Goal: Book appointment/travel/reservation

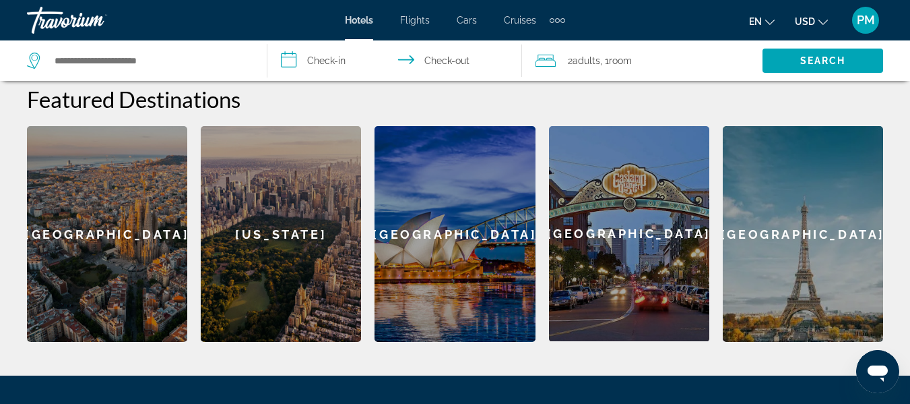
scroll to position [542, 0]
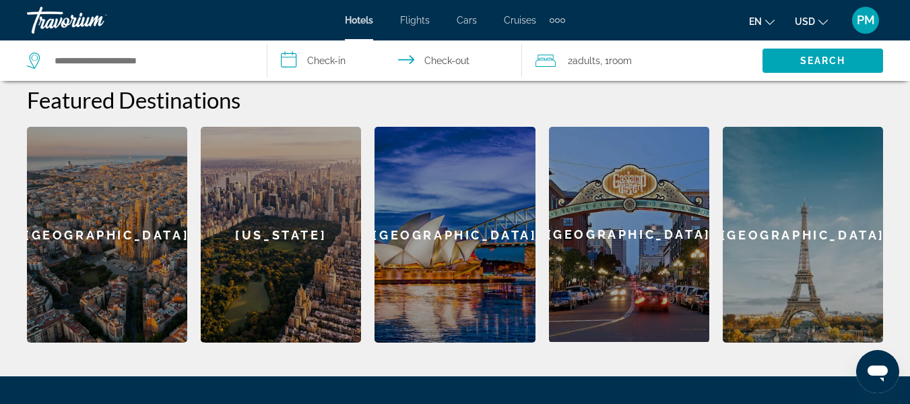
click at [449, 200] on div "Sydney" at bounding box center [455, 235] width 160 height 216
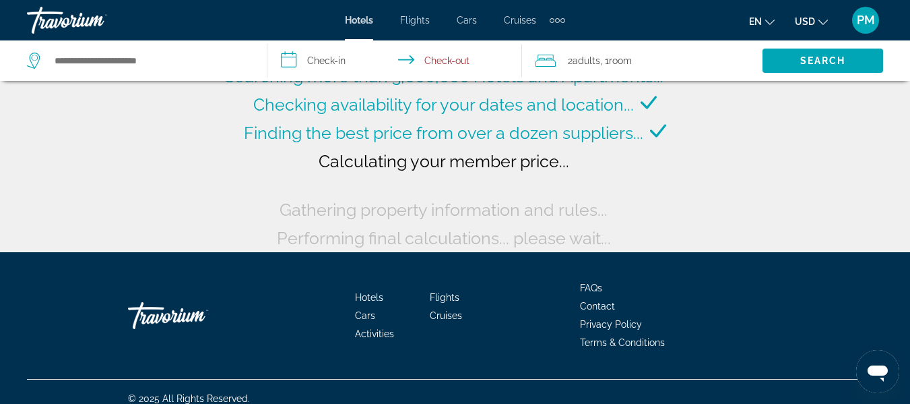
scroll to position [140, 0]
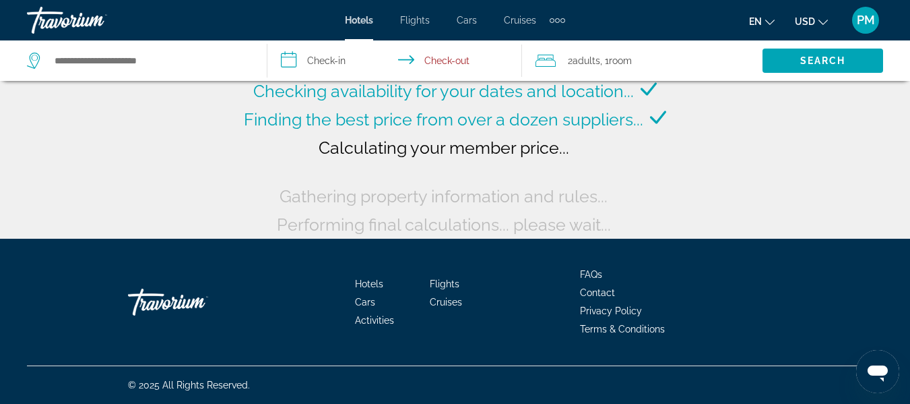
type input "**********"
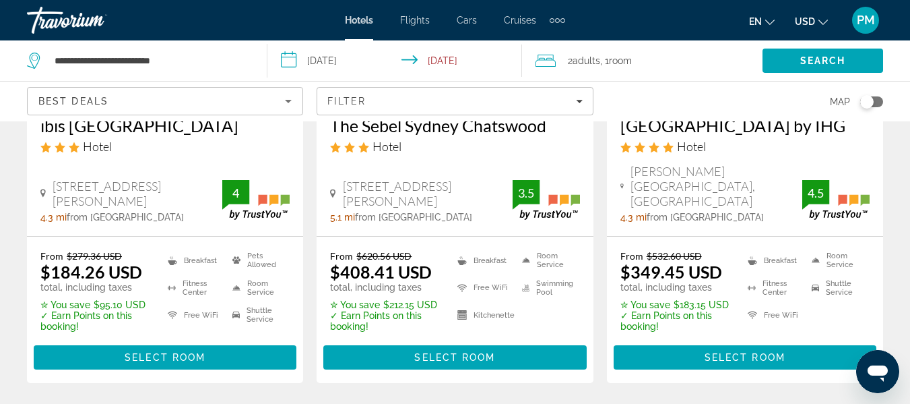
scroll to position [1875, 0]
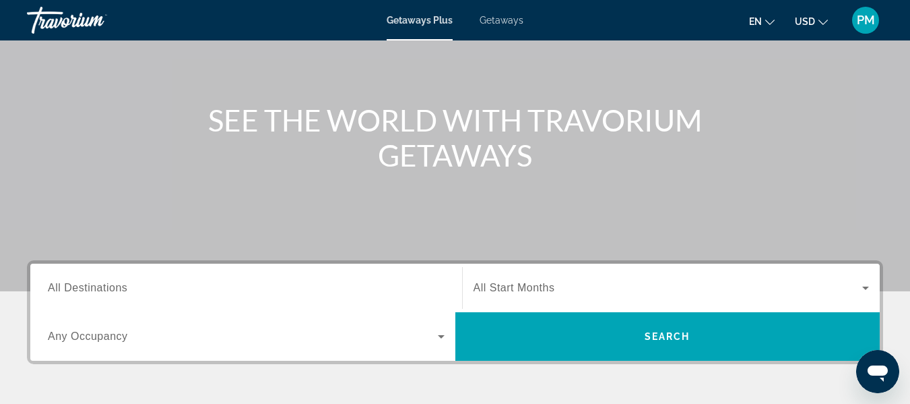
scroll to position [113, 0]
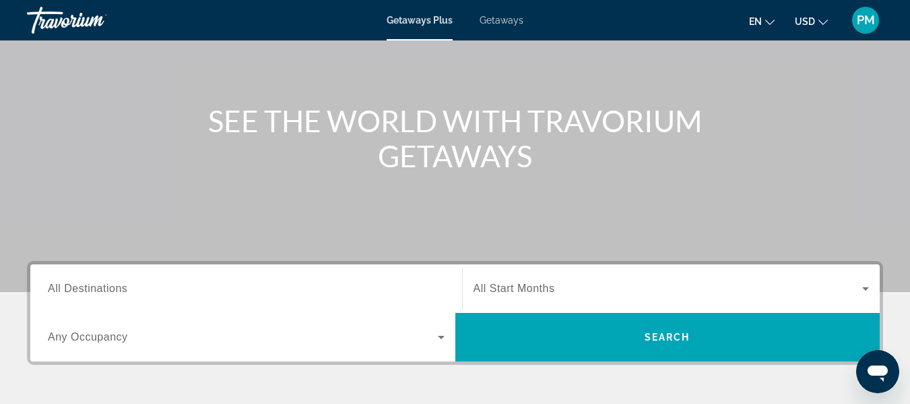
click at [511, 292] on span "All Start Months" at bounding box center [515, 287] width 82 height 11
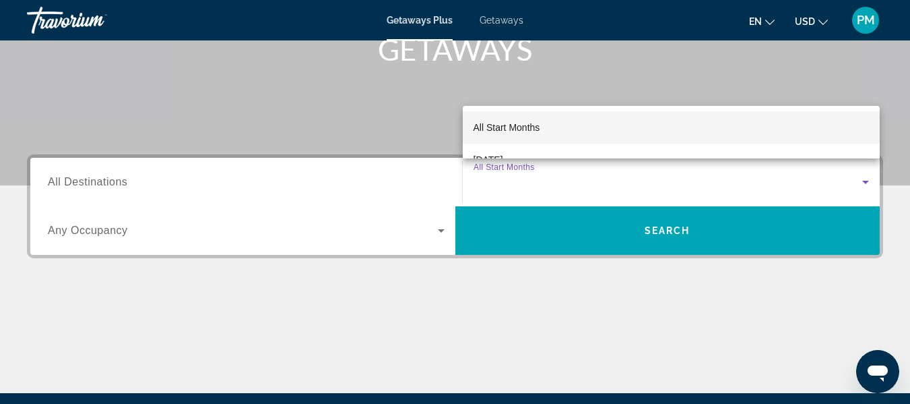
scroll to position [218, 0]
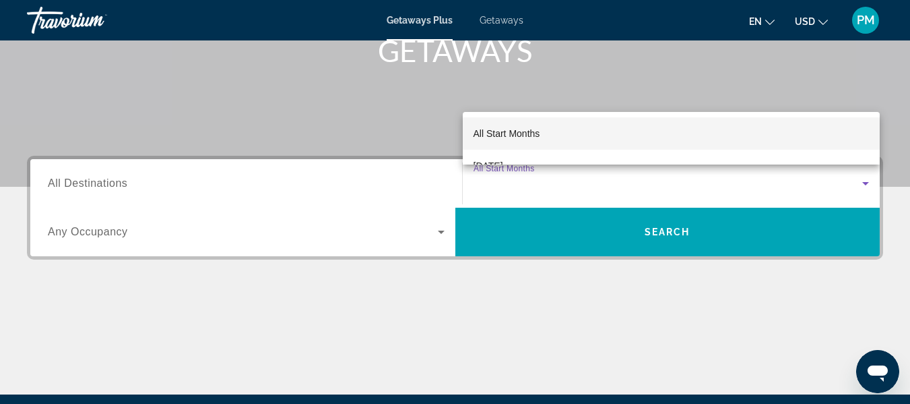
click at [104, 181] on div at bounding box center [455, 202] width 910 height 404
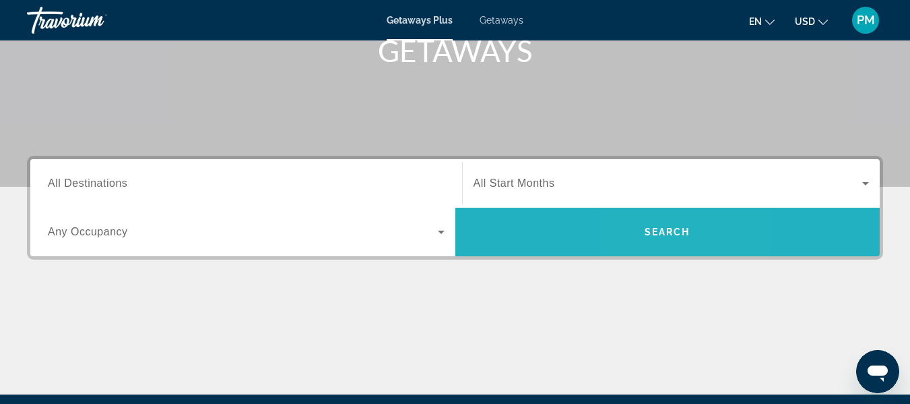
click at [655, 226] on span "Search" at bounding box center [668, 231] width 46 height 11
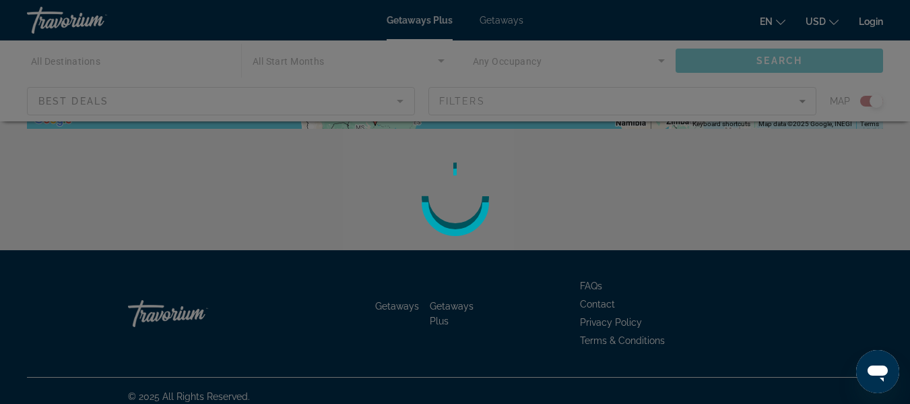
scroll to position [422, 0]
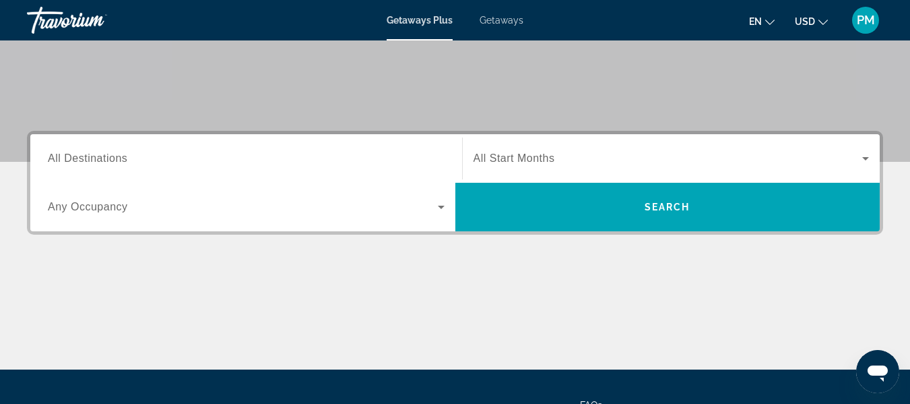
scroll to position [243, 0]
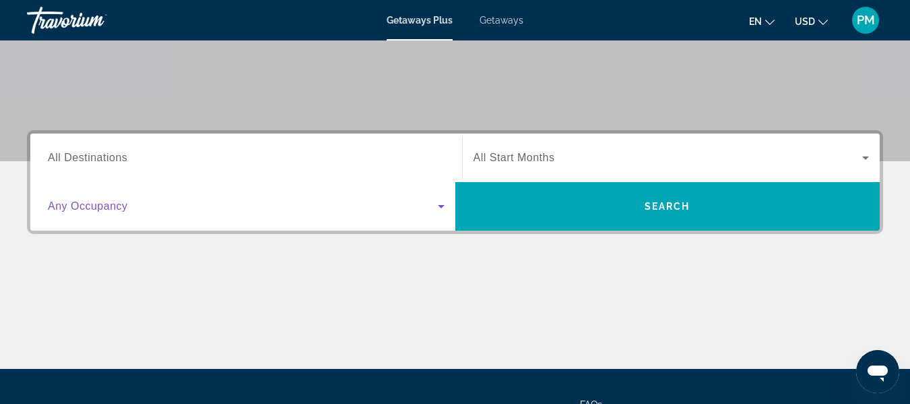
click at [439, 208] on icon "Search widget" at bounding box center [441, 206] width 16 height 16
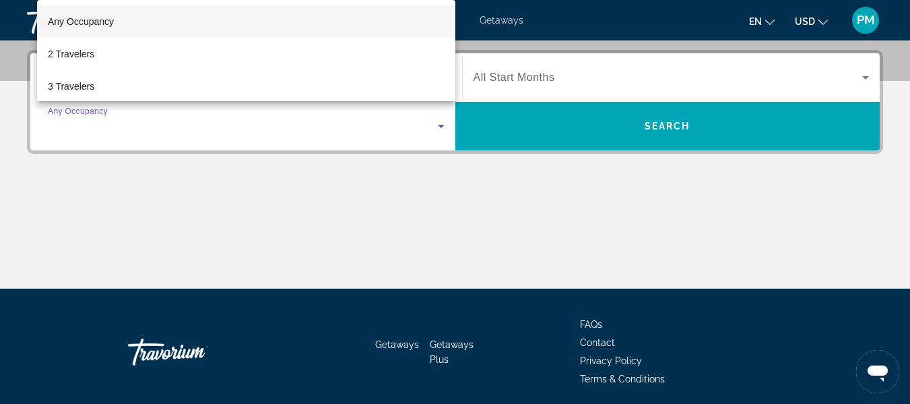
scroll to position [329, 0]
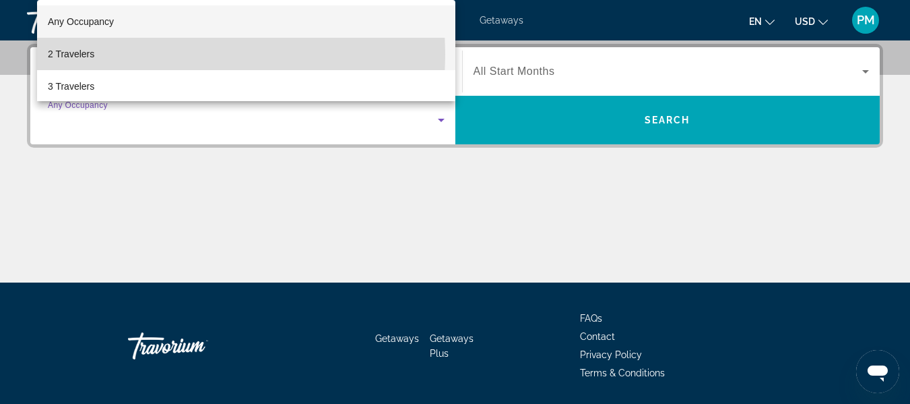
click at [65, 55] on span "2 Travelers" at bounding box center [71, 54] width 46 height 16
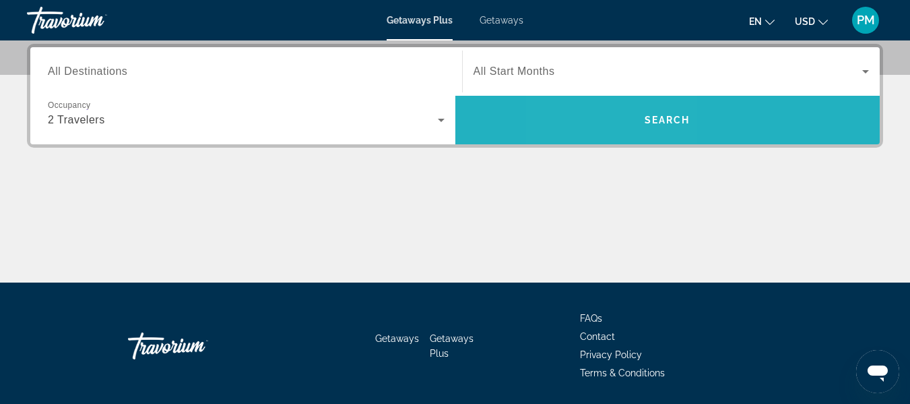
click at [618, 116] on span "Search" at bounding box center [667, 120] width 425 height 32
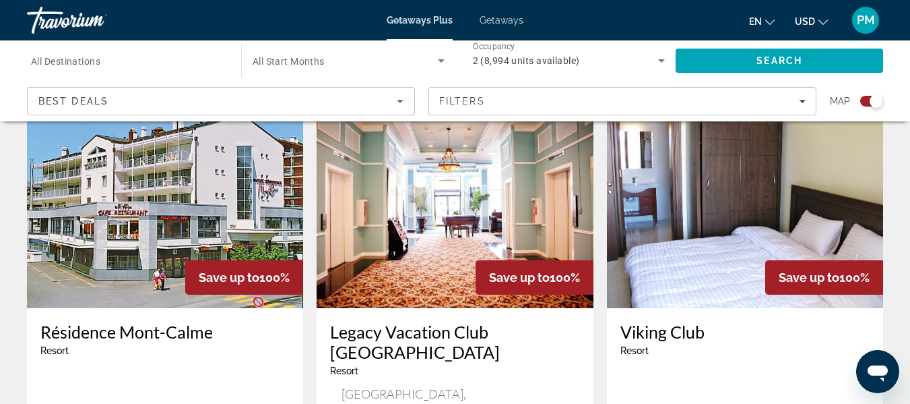
click at [625, 136] on img "Main content" at bounding box center [745, 200] width 276 height 216
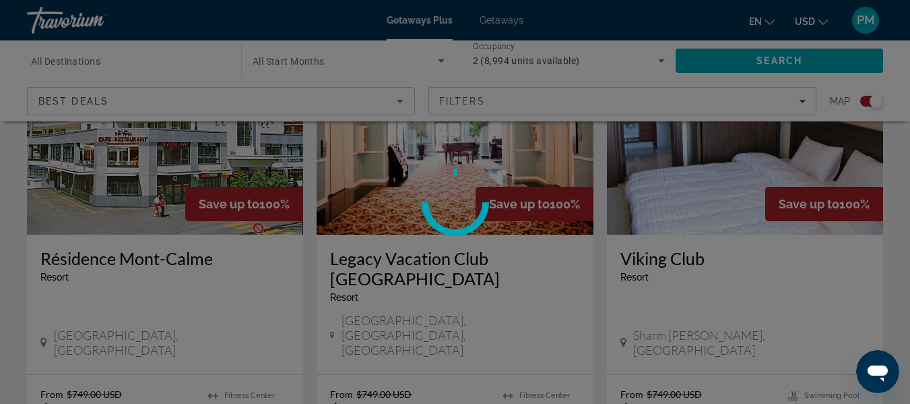
scroll to position [568, 0]
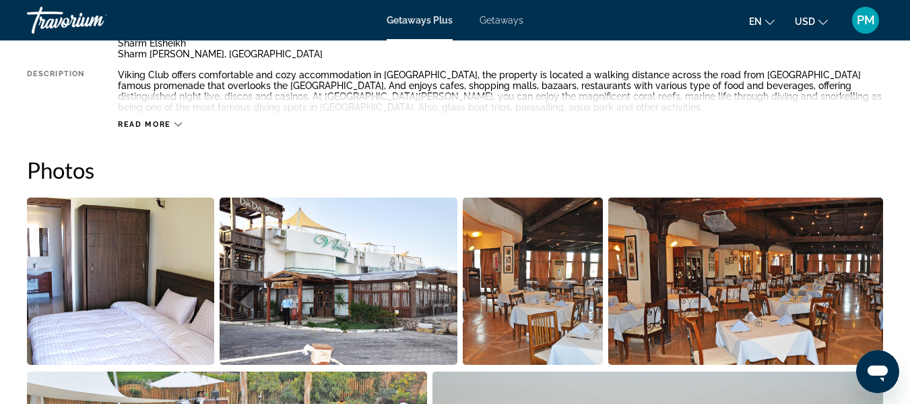
scroll to position [783, 0]
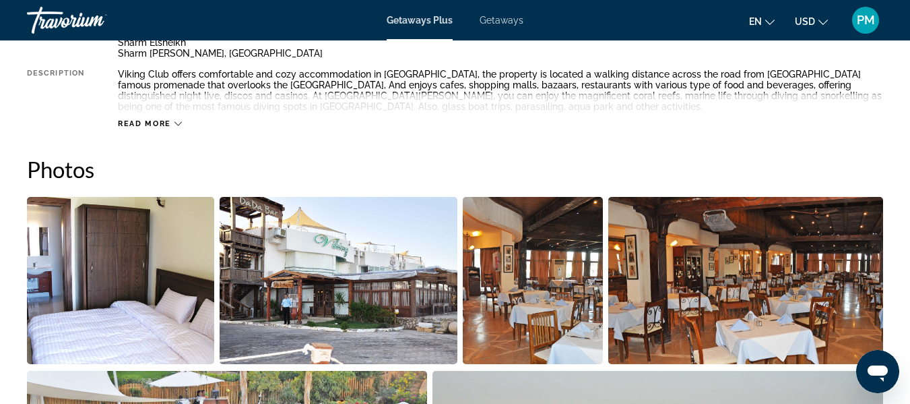
click at [307, 307] on img "Open full-screen image slider" at bounding box center [339, 280] width 238 height 167
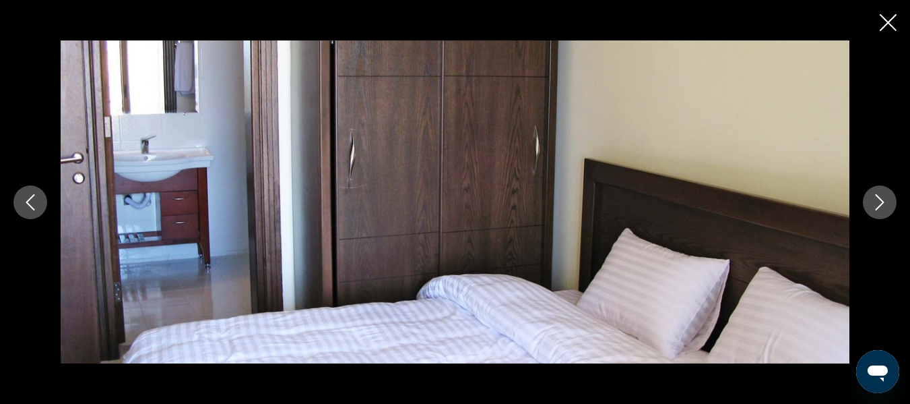
scroll to position [1223, 0]
click at [893, 17] on icon "Close slideshow" at bounding box center [888, 22] width 17 height 17
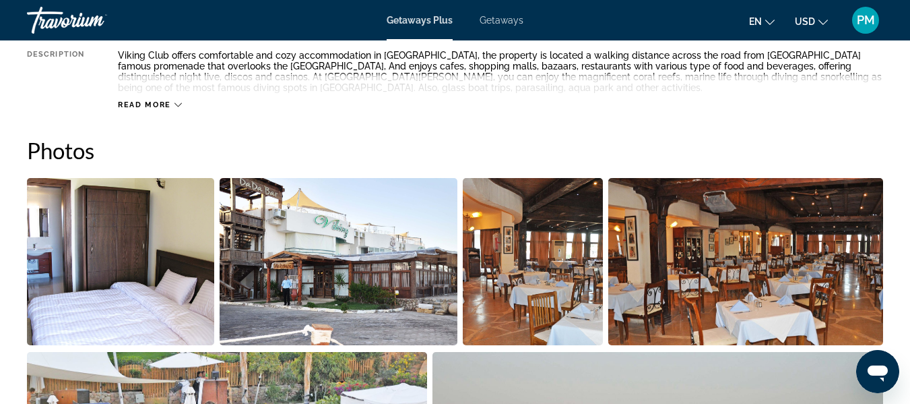
scroll to position [801, 0]
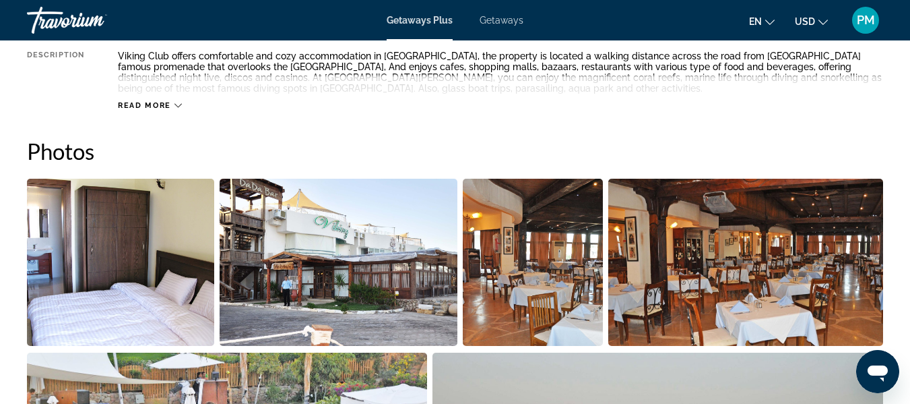
click at [437, 20] on span "Getaways Plus" at bounding box center [420, 20] width 66 height 11
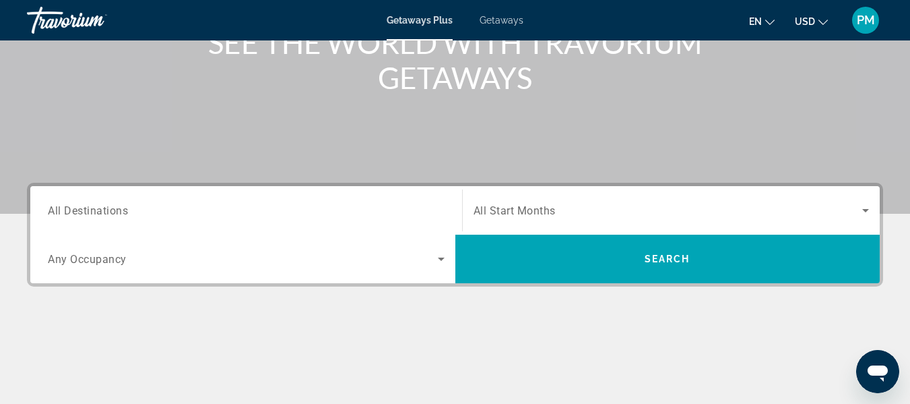
scroll to position [191, 0]
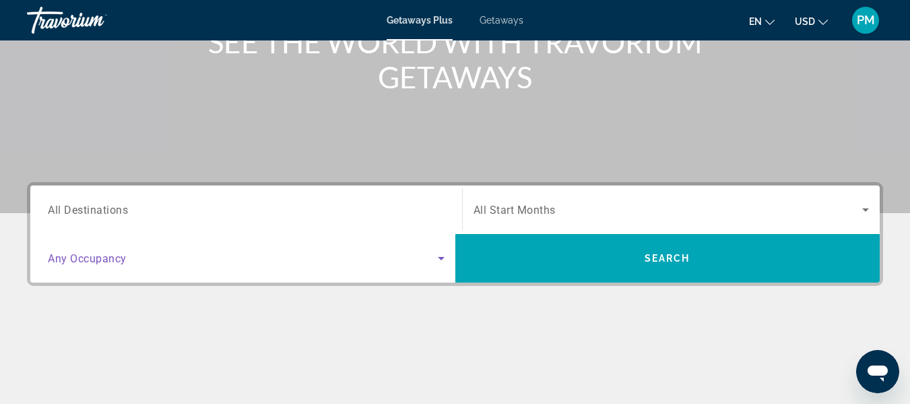
click at [437, 255] on icon "Search widget" at bounding box center [441, 258] width 16 height 16
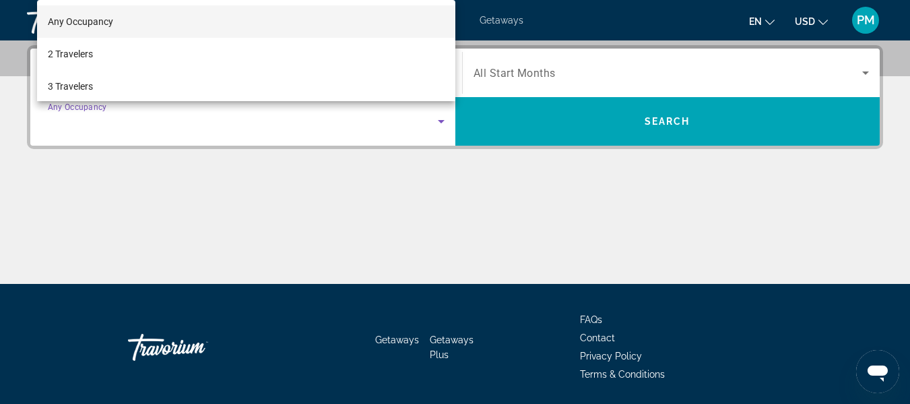
scroll to position [329, 0]
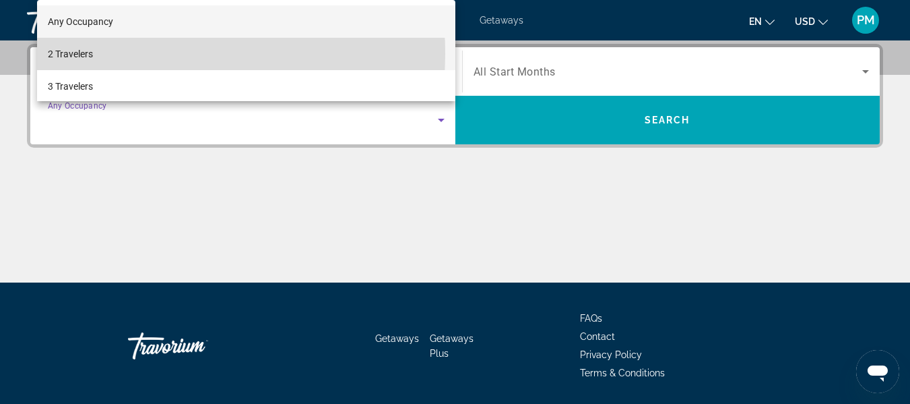
click at [78, 54] on span "2 Travelers" at bounding box center [70, 54] width 45 height 16
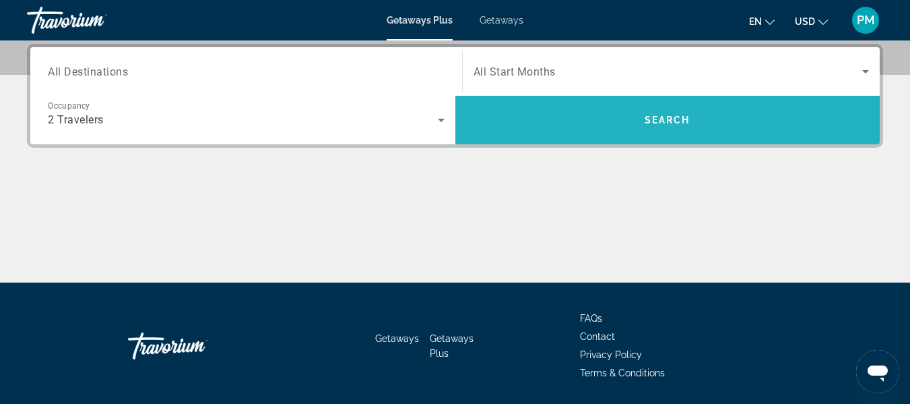
click at [653, 113] on span "Search" at bounding box center [667, 120] width 425 height 32
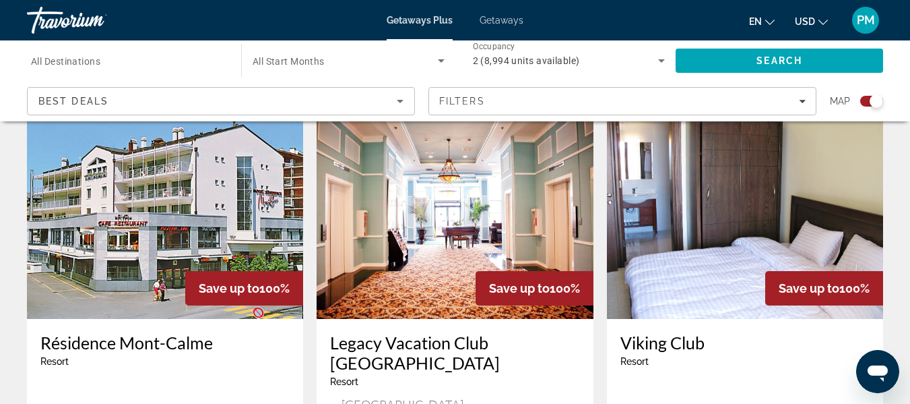
scroll to position [485, 0]
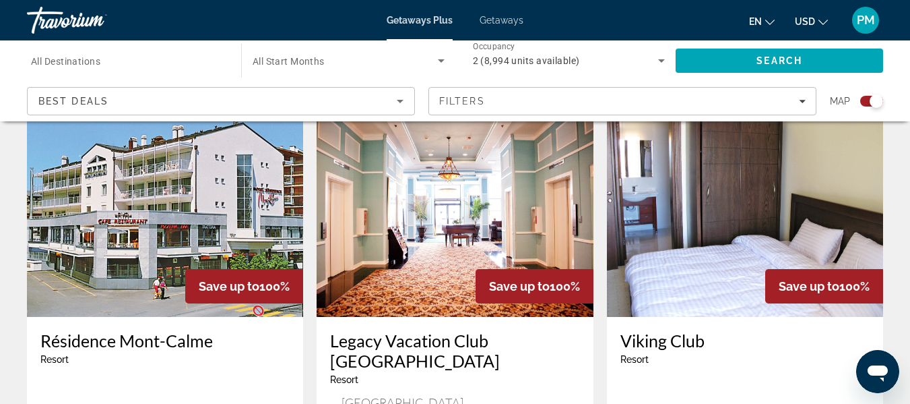
click at [245, 249] on img "Main content" at bounding box center [165, 209] width 276 height 216
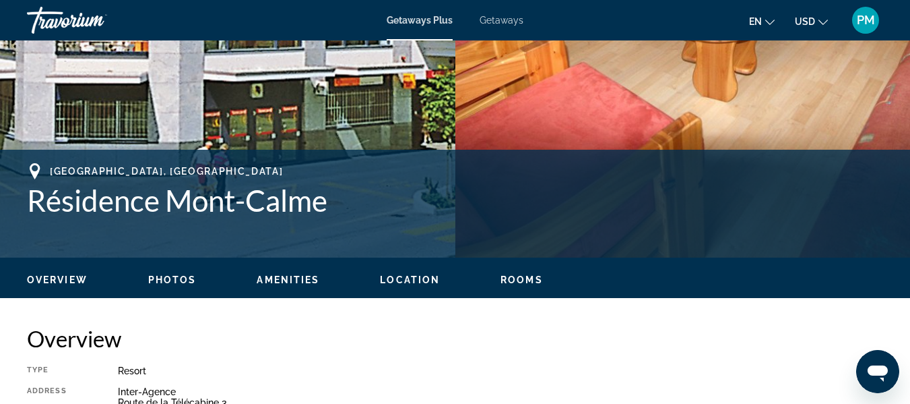
scroll to position [480, 0]
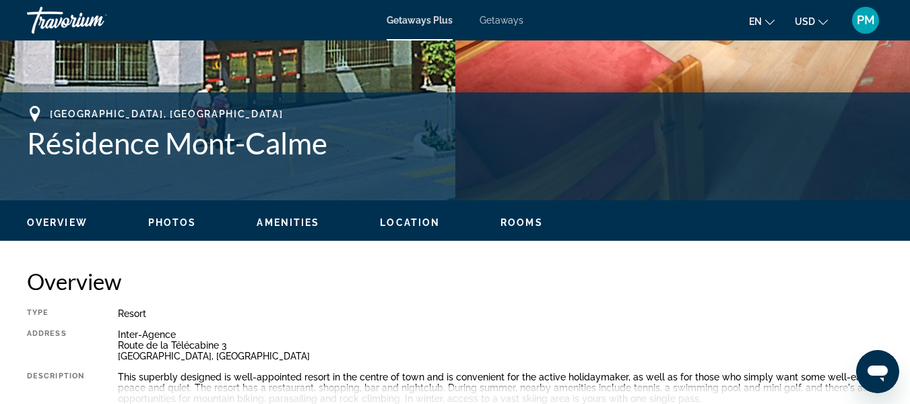
click at [406, 222] on span "Location" at bounding box center [410, 222] width 60 height 11
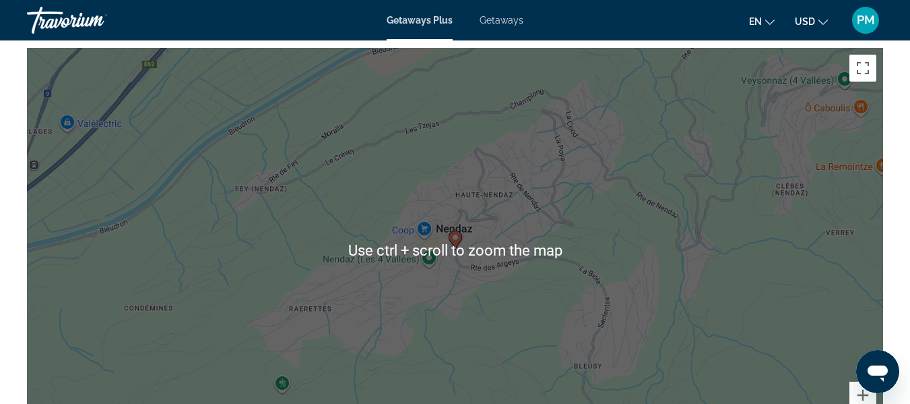
scroll to position [2353, 0]
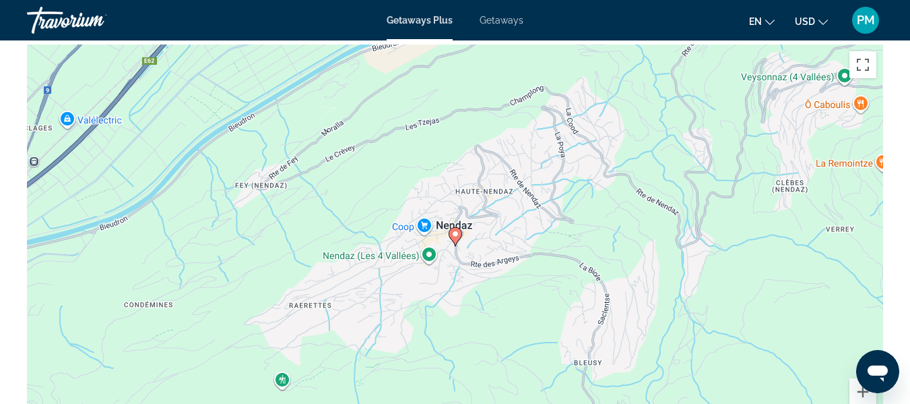
click at [452, 234] on image "Main content" at bounding box center [455, 234] width 8 height 8
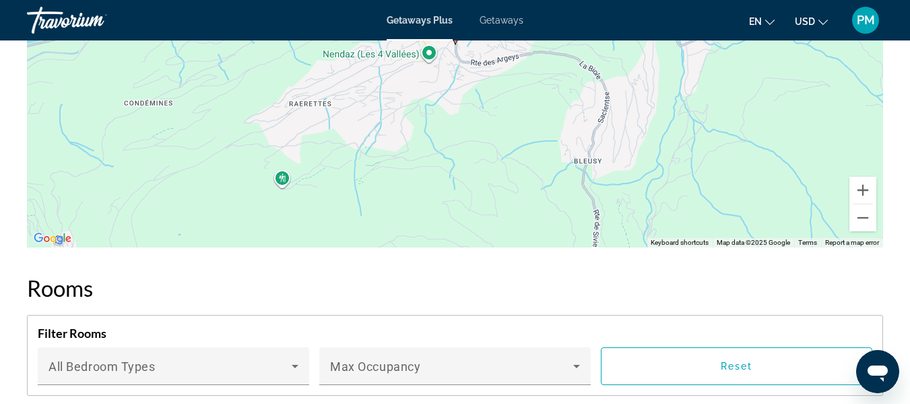
scroll to position [2541, 0]
